Goal: Information Seeking & Learning: Understand process/instructions

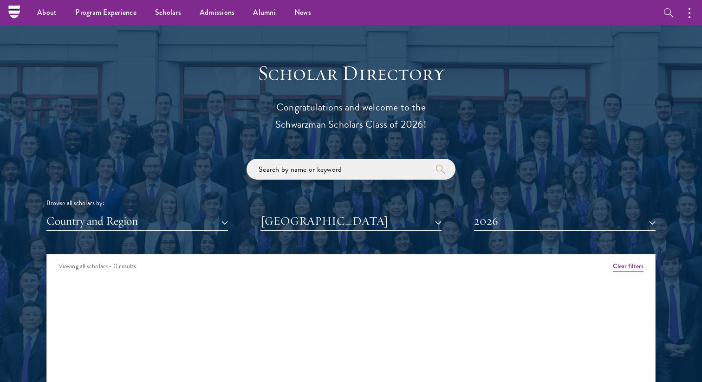
scroll to position [976, 0]
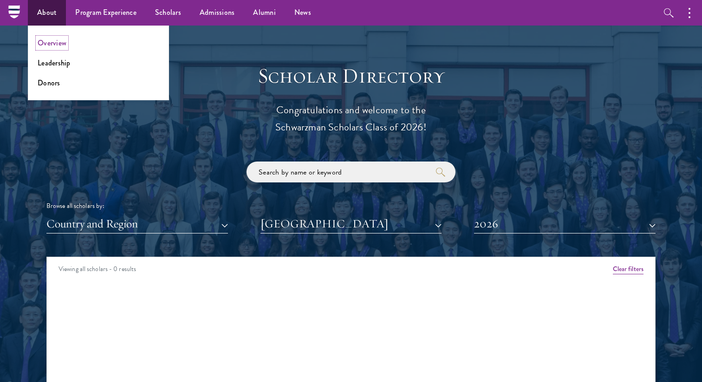
click at [48, 39] on link "Overview" at bounding box center [52, 43] width 29 height 11
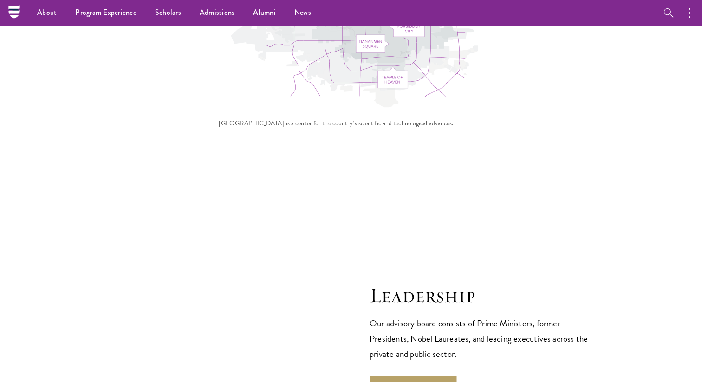
scroll to position [3074, 0]
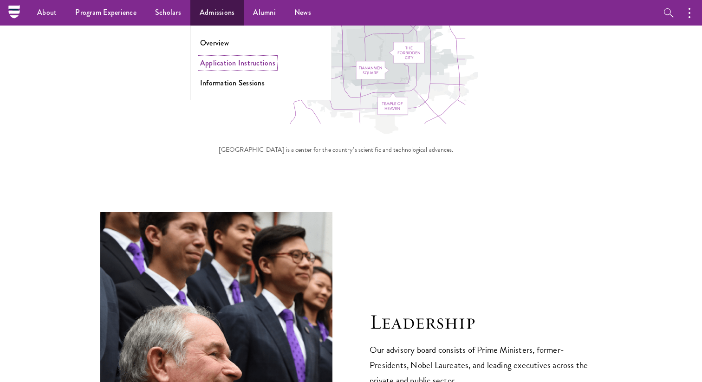
click at [225, 62] on link "Application Instructions" at bounding box center [237, 63] width 75 height 11
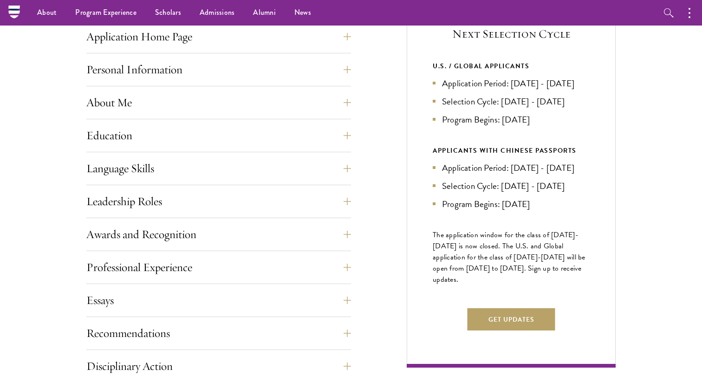
scroll to position [355, 0]
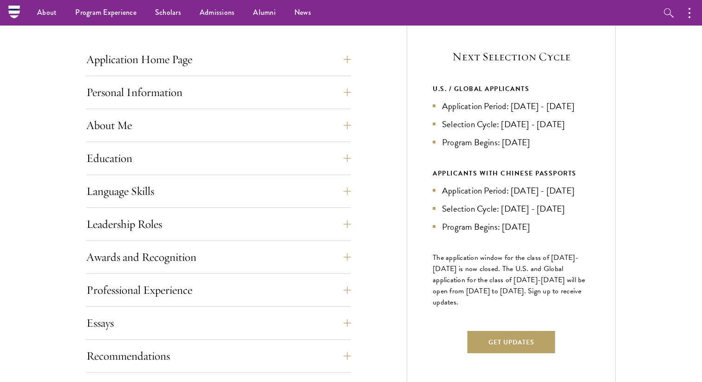
drag, startPoint x: 464, startPoint y: 120, endPoint x: 447, endPoint y: 115, distance: 18.4
click at [447, 113] on li "Application Period: [DATE] - [DATE]" at bounding box center [511, 105] width 157 height 13
click at [323, 118] on button "About Me" at bounding box center [225, 125] width 265 height 22
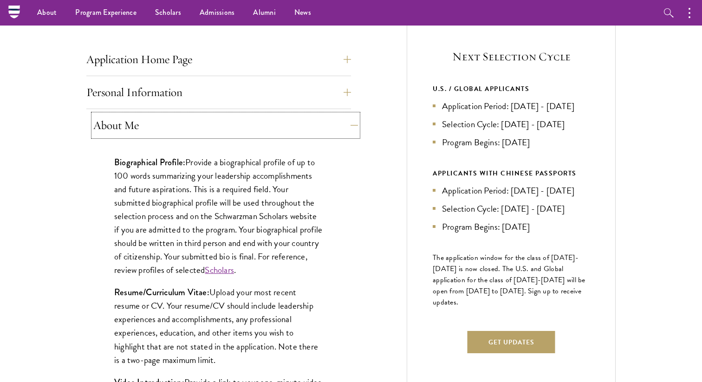
click at [324, 118] on button "About Me" at bounding box center [225, 125] width 265 height 22
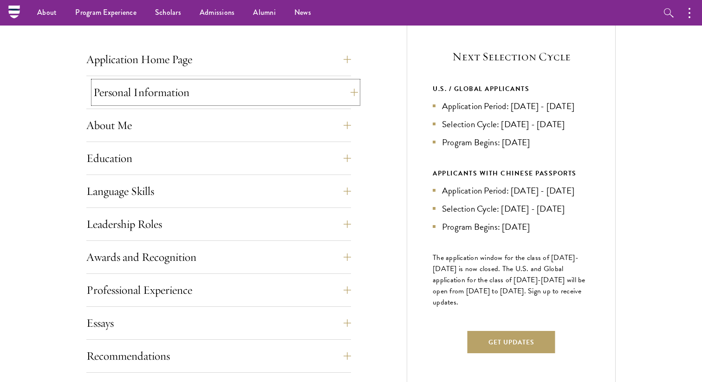
click at [326, 93] on button "Personal Information" at bounding box center [225, 92] width 265 height 22
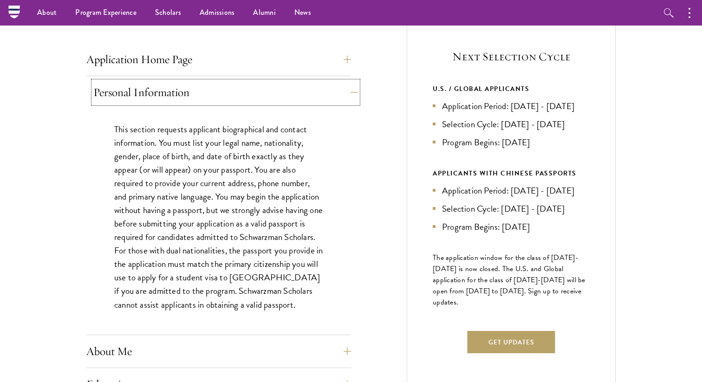
click at [326, 93] on button "Personal Information" at bounding box center [225, 92] width 265 height 22
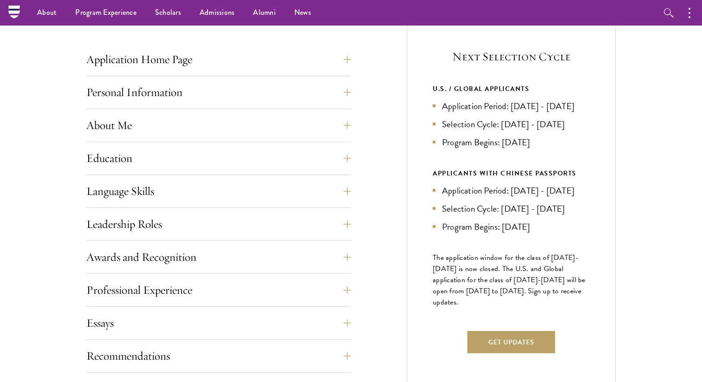
click at [327, 270] on div "Awards and Recognition This section is an opportunity to showcase up to five aw…" at bounding box center [218, 260] width 265 height 28
click at [328, 246] on div "Application Home Page The online application form must be completed in English.…" at bounding box center [218, 309] width 265 height 522
click at [328, 249] on button "Awards and Recognition" at bounding box center [225, 257] width 265 height 22
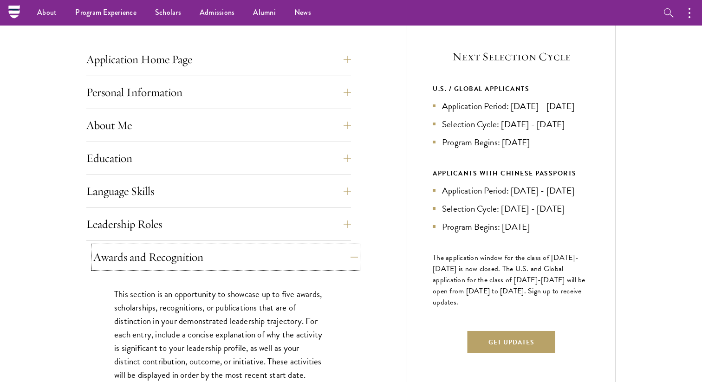
click at [328, 249] on button "Awards and Recognition" at bounding box center [225, 257] width 265 height 22
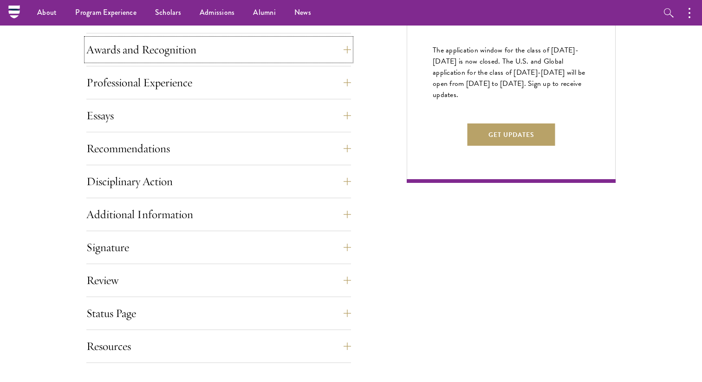
scroll to position [558, 0]
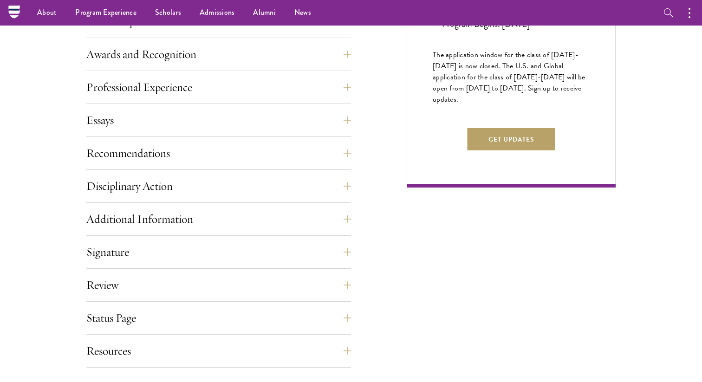
click at [312, 137] on div "Application Home Page The online application form must be completed in English.…" at bounding box center [218, 106] width 265 height 522
click at [312, 145] on button "Recommendations" at bounding box center [225, 153] width 265 height 22
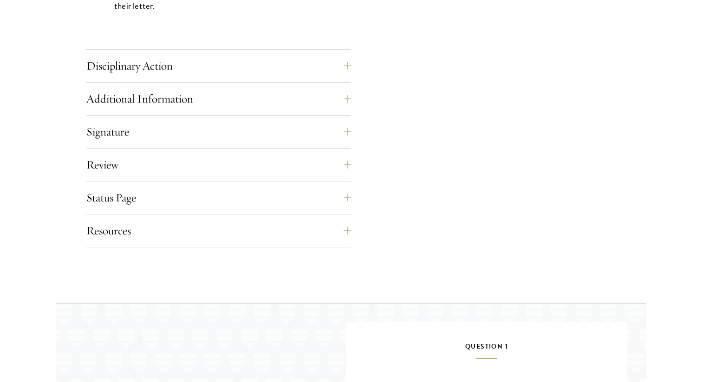
scroll to position [1453, 0]
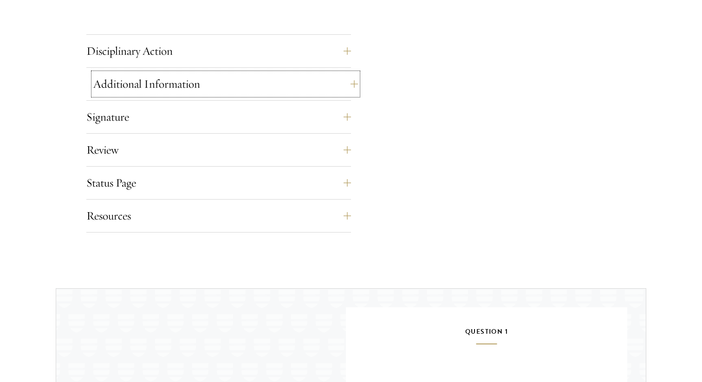
click at [299, 88] on button "Additional Information" at bounding box center [225, 84] width 265 height 22
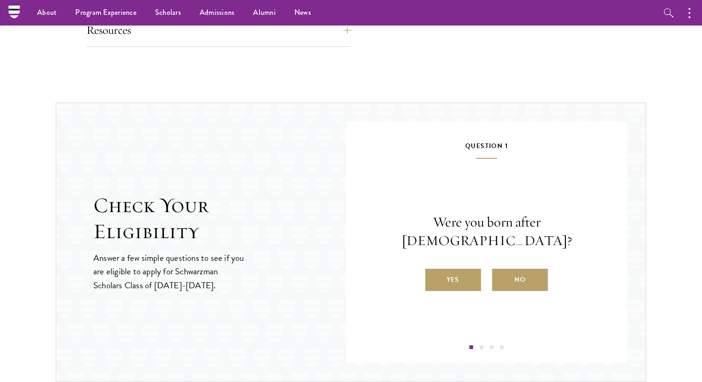
scroll to position [1147, 0]
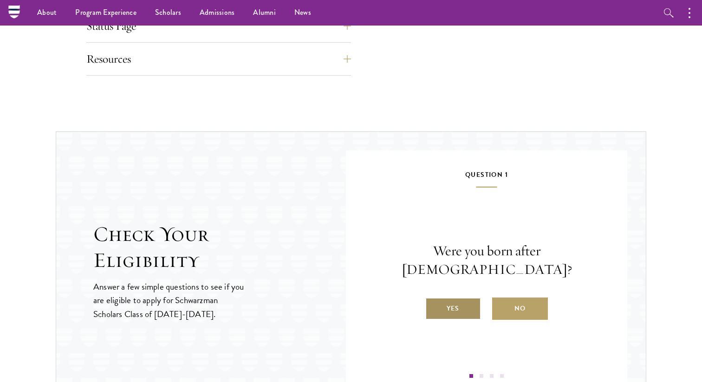
click at [470, 298] on label "Yes" at bounding box center [453, 309] width 56 height 22
click at [434, 298] on input "Yes" at bounding box center [429, 302] width 8 height 8
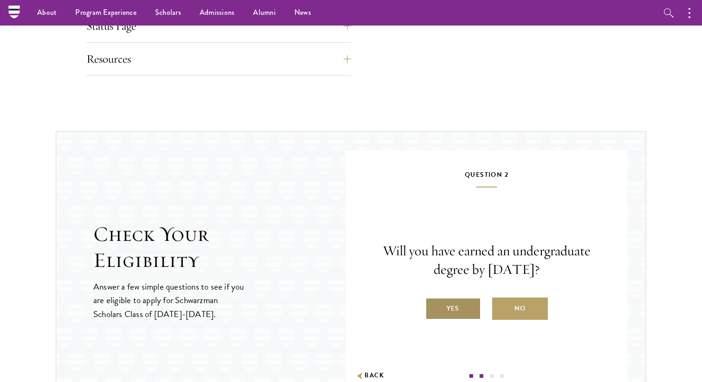
click at [465, 310] on label "Yes" at bounding box center [453, 309] width 56 height 22
click at [434, 307] on input "Yes" at bounding box center [429, 302] width 8 height 8
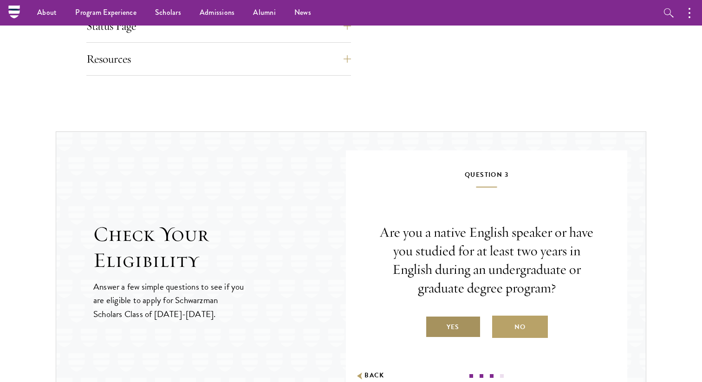
click at [461, 324] on label "Yes" at bounding box center [453, 327] width 56 height 22
click at [434, 324] on input "Yes" at bounding box center [429, 321] width 8 height 8
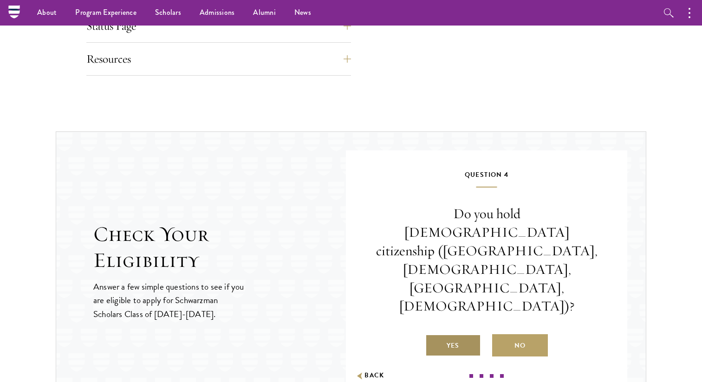
click at [458, 334] on label "Yes" at bounding box center [453, 345] width 56 height 22
click at [434, 336] on input "Yes" at bounding box center [429, 340] width 8 height 8
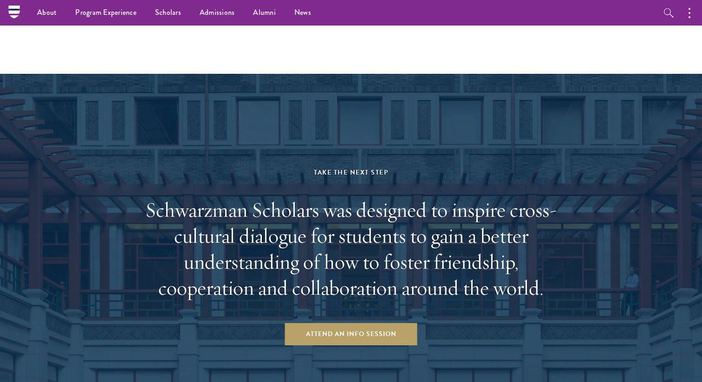
scroll to position [1532, 0]
